Goal: Information Seeking & Learning: Learn about a topic

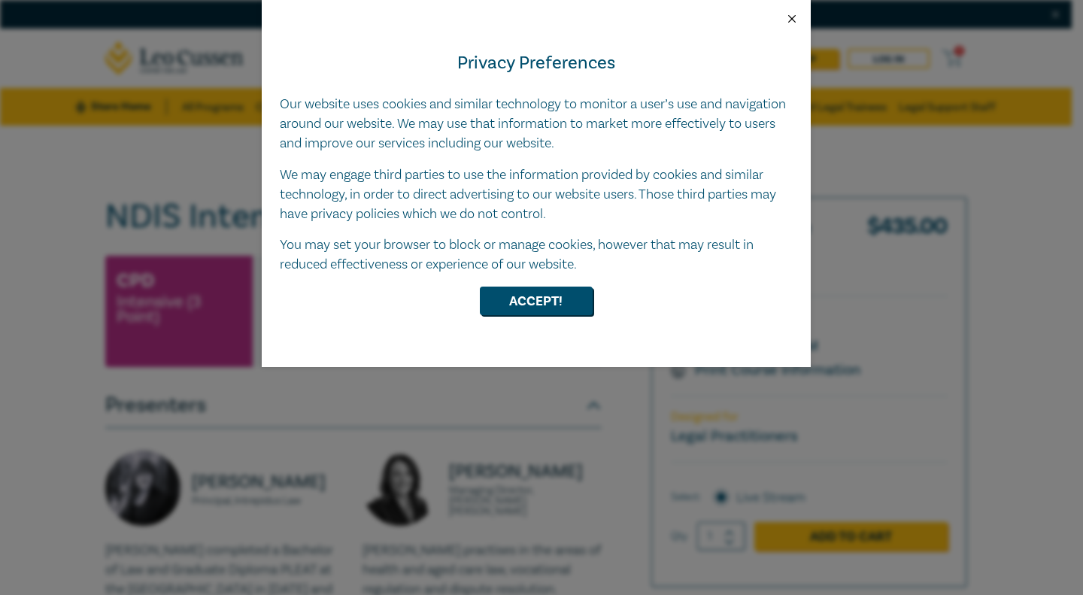
click at [786, 17] on button "Close" at bounding box center [792, 19] width 14 height 14
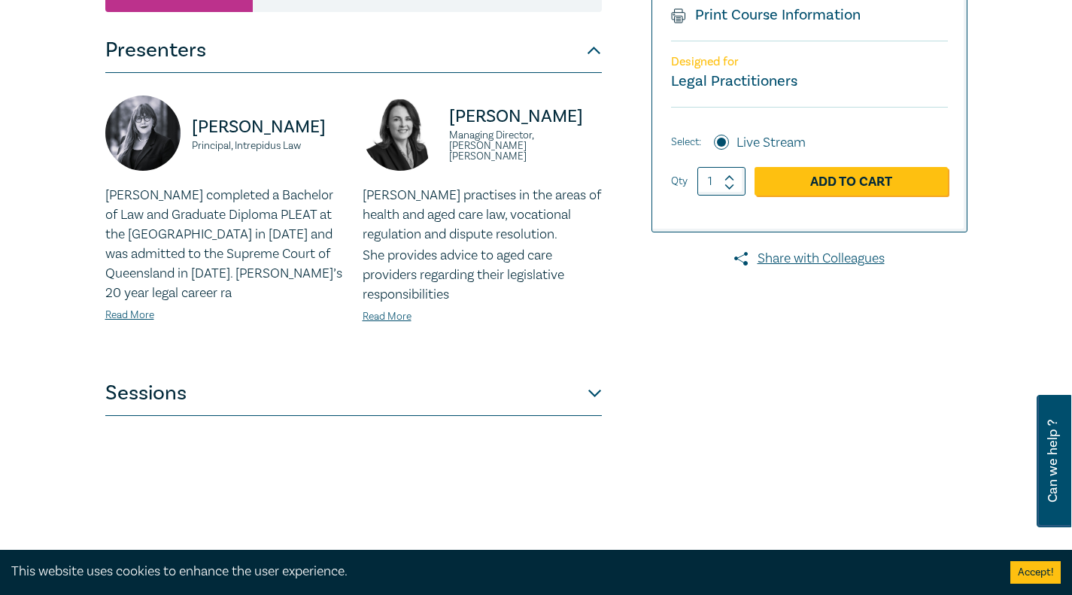
scroll to position [356, 0]
click at [153, 223] on p "[PERSON_NAME] completed a Bachelor of Law and Graduate Diploma PLEAT at the [GE…" at bounding box center [224, 243] width 239 height 117
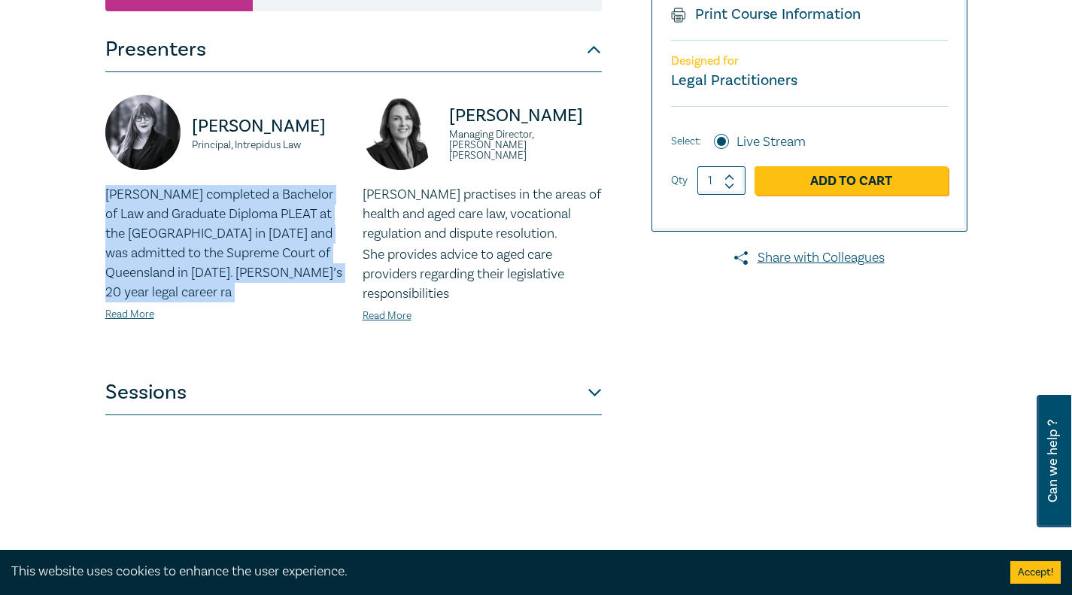
click at [153, 223] on p "[PERSON_NAME] completed a Bachelor of Law and Graduate Diploma PLEAT at the [GE…" at bounding box center [224, 243] width 239 height 117
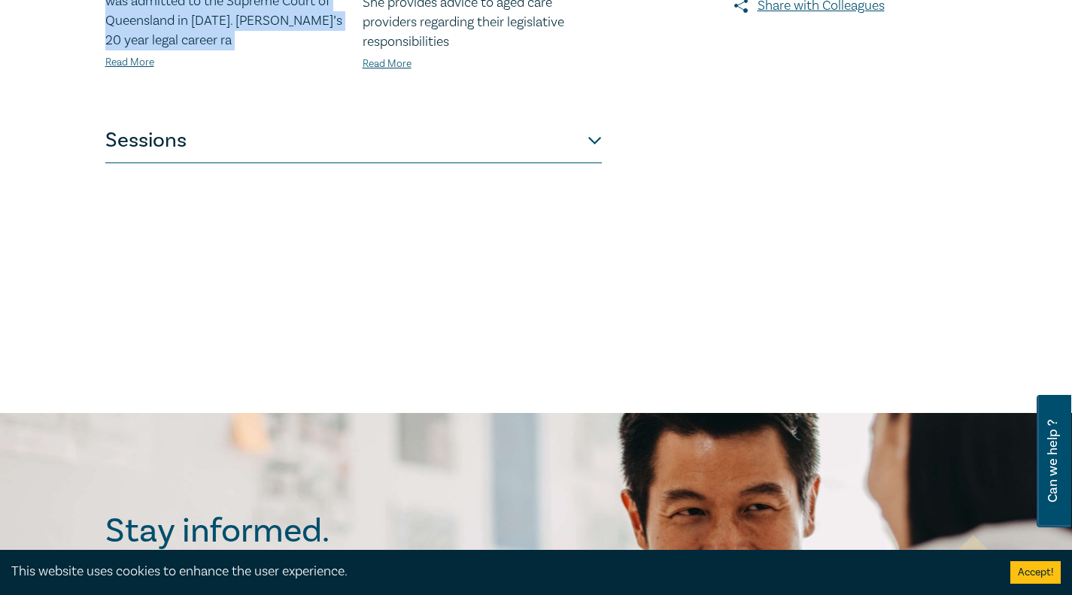
scroll to position [608, 0]
click at [158, 126] on button "Sessions" at bounding box center [353, 139] width 496 height 45
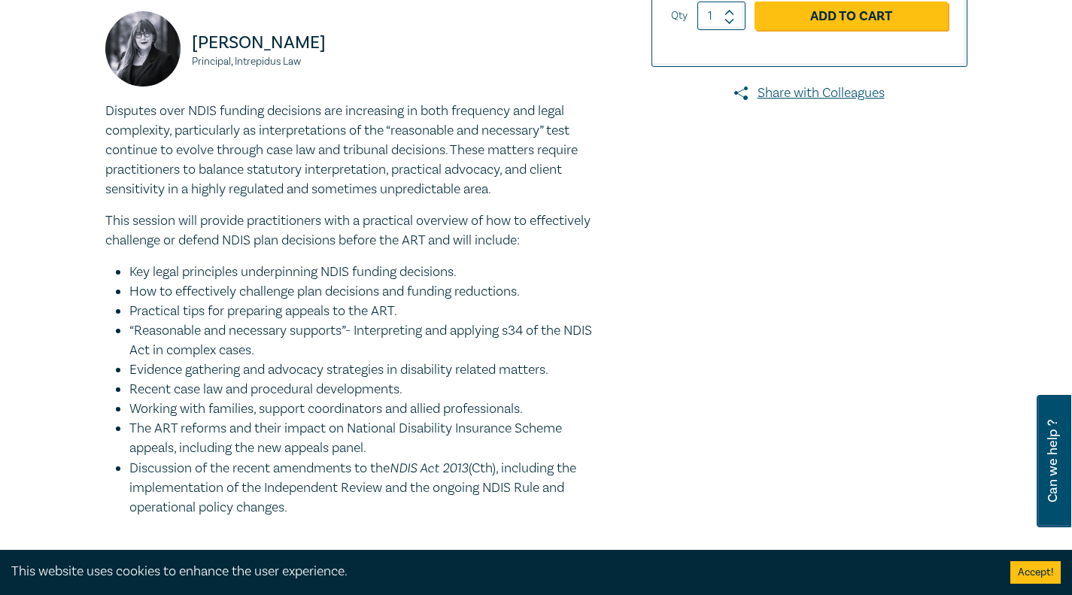
scroll to position [553, 0]
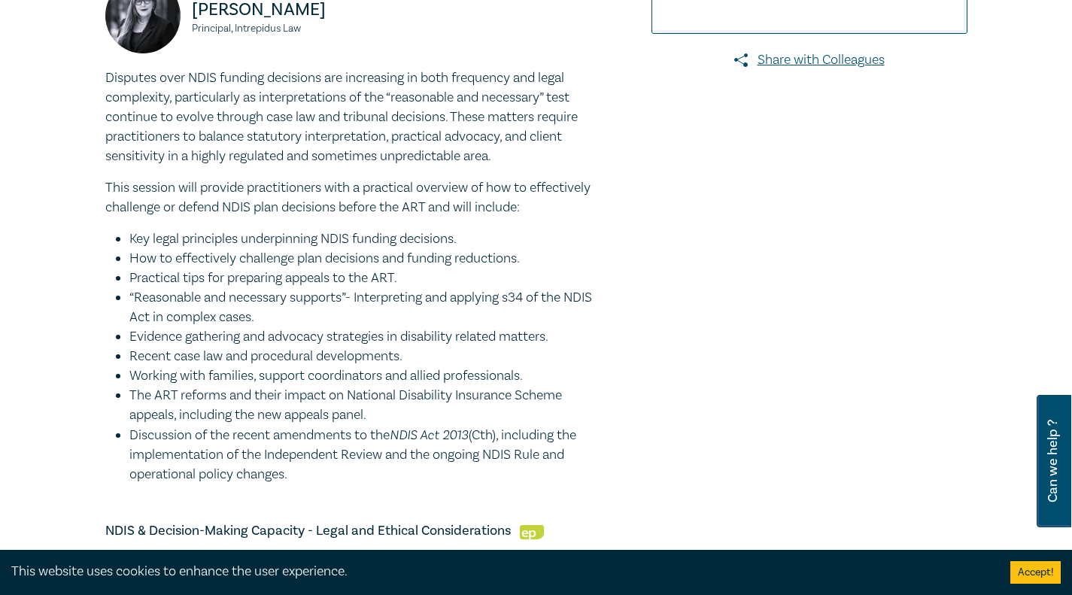
click at [277, 239] on li "Key legal principles underpinning NDIS funding decisions." at bounding box center [365, 239] width 472 height 20
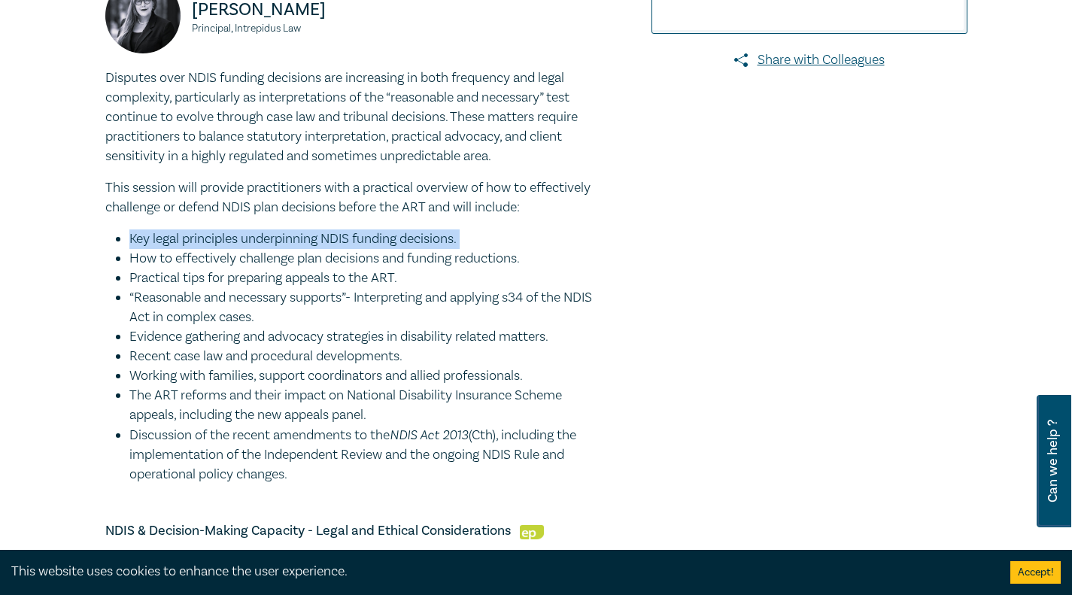
click at [277, 239] on li "Key legal principles underpinning NDIS funding decisions." at bounding box center [365, 239] width 472 height 20
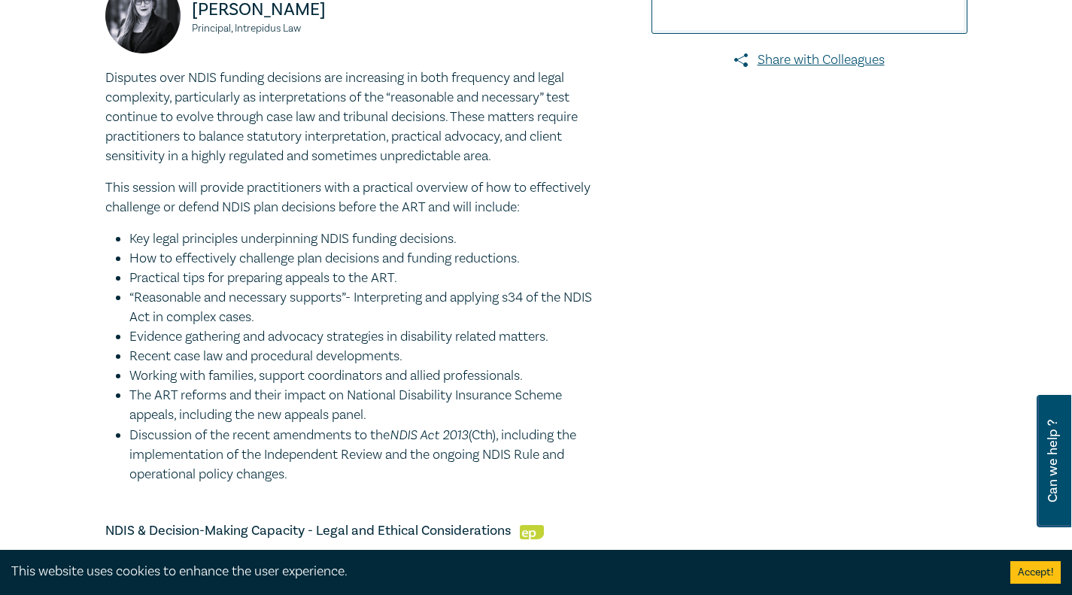
click at [253, 253] on li "How to effectively challenge plan decisions and funding reductions." at bounding box center [365, 259] width 472 height 20
click at [244, 280] on li "Practical tips for preparing appeals to the ART." at bounding box center [365, 278] width 472 height 20
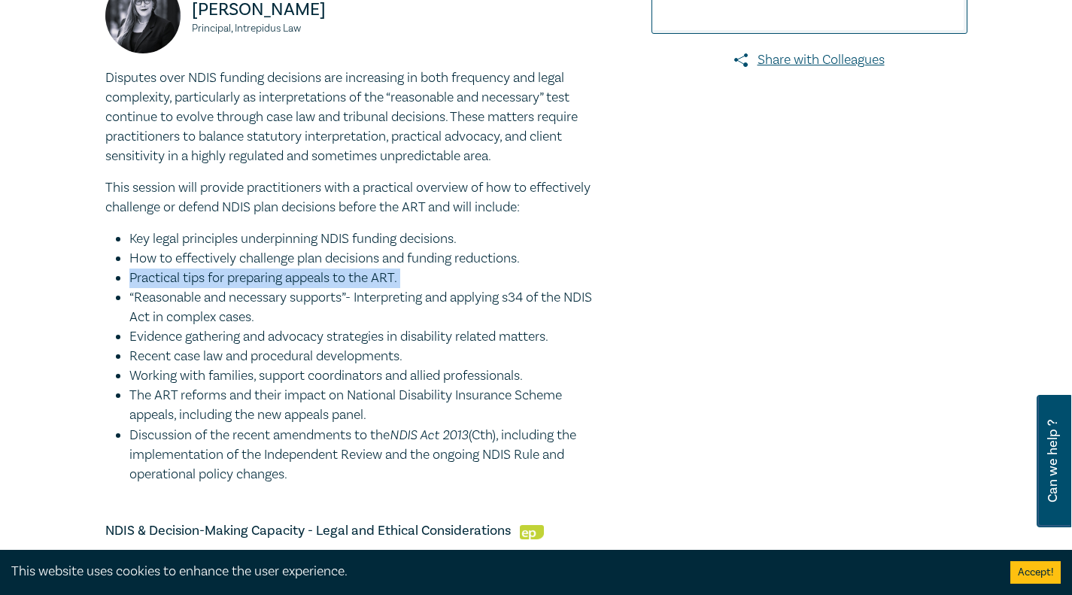
click at [244, 280] on li "Practical tips for preparing appeals to the ART." at bounding box center [365, 278] width 472 height 20
click at [222, 299] on li "“Reasonable and necessary supports”- Interpreting and applying s34 of the NDIS …" at bounding box center [365, 307] width 472 height 39
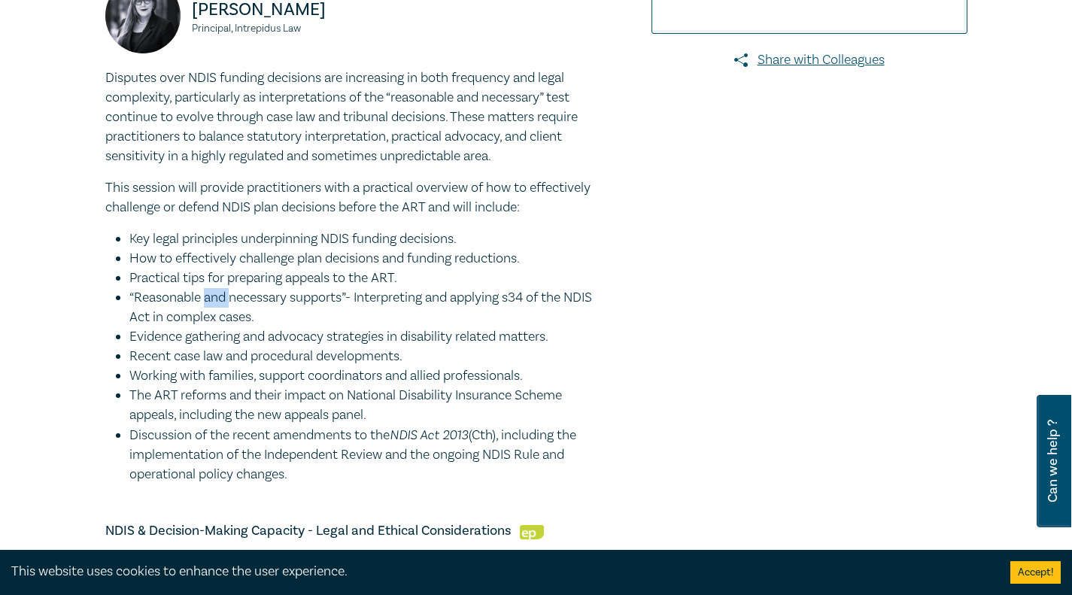
click at [222, 299] on li "“Reasonable and necessary supports”- Interpreting and applying s34 of the NDIS …" at bounding box center [365, 307] width 472 height 39
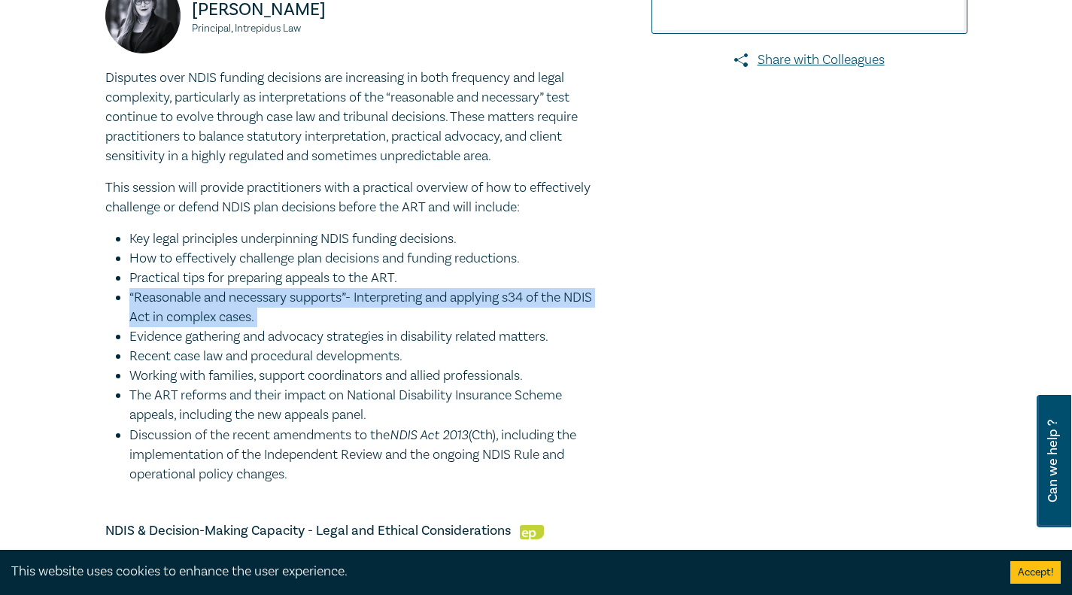
click at [222, 299] on li "“Reasonable and necessary supports”- Interpreting and applying s34 of the NDIS …" at bounding box center [365, 307] width 472 height 39
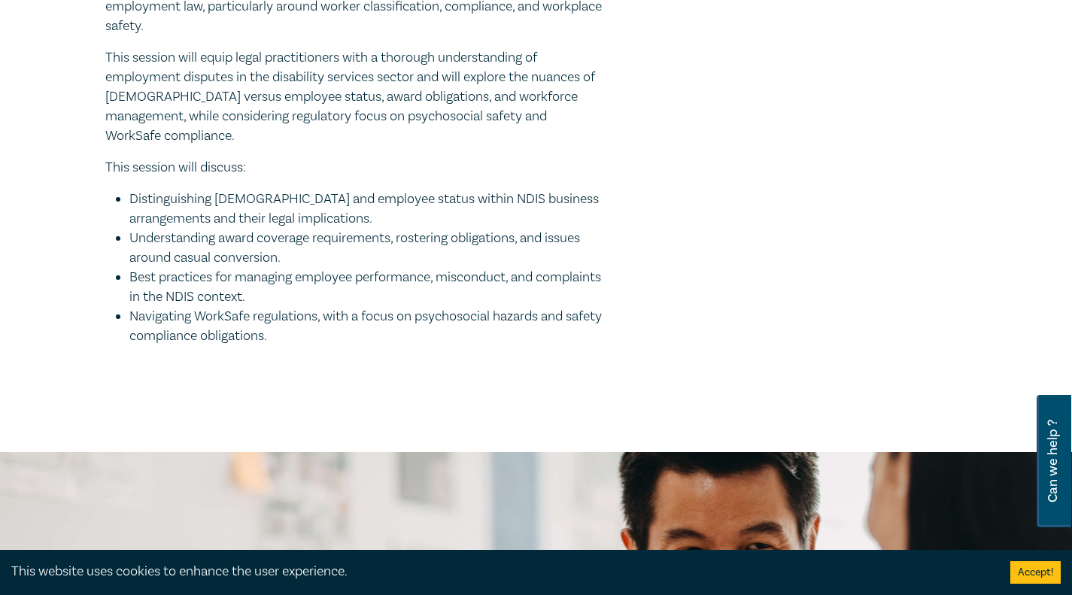
scroll to position [1685, 0]
